Goal: Information Seeking & Learning: Learn about a topic

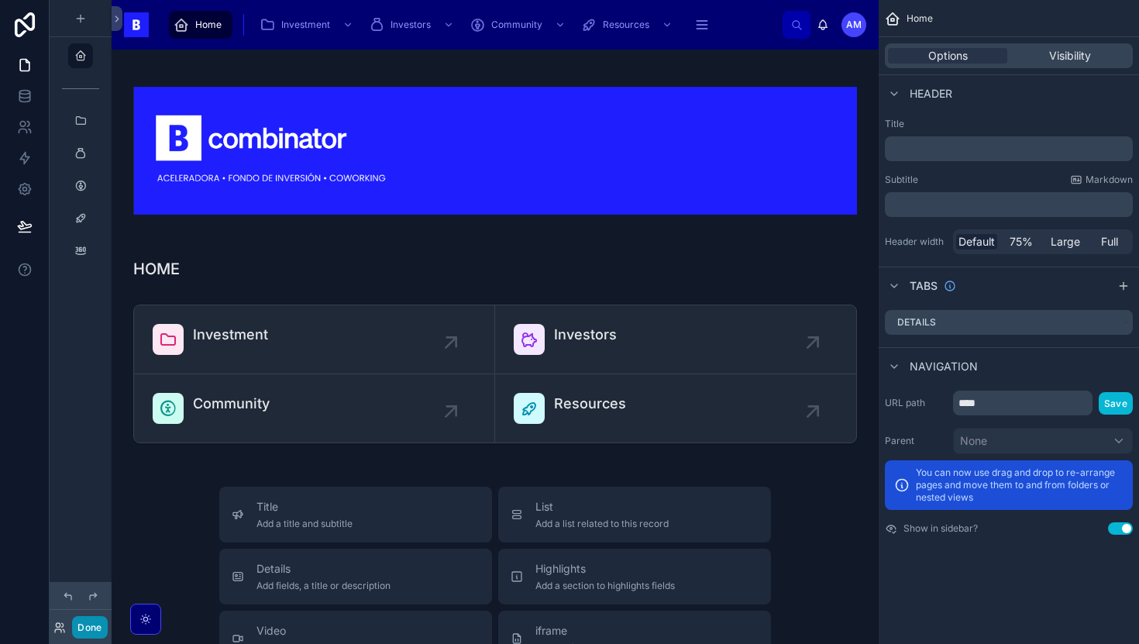
click at [76, 637] on button "Done" at bounding box center [89, 627] width 35 height 22
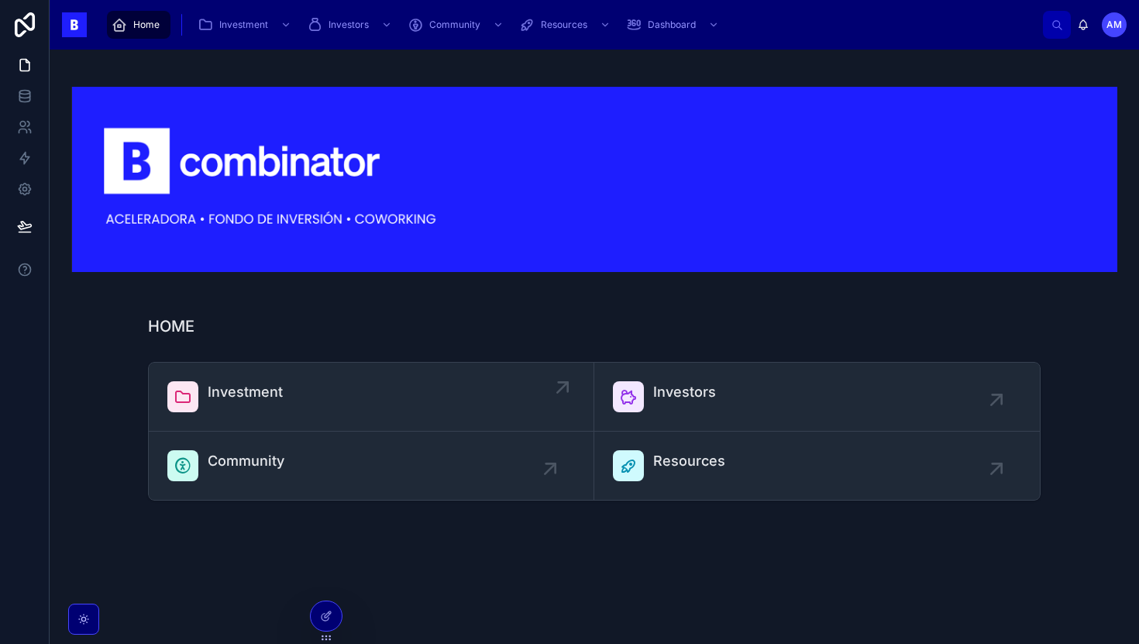
click at [222, 371] on link "Investment" at bounding box center [372, 397] width 446 height 69
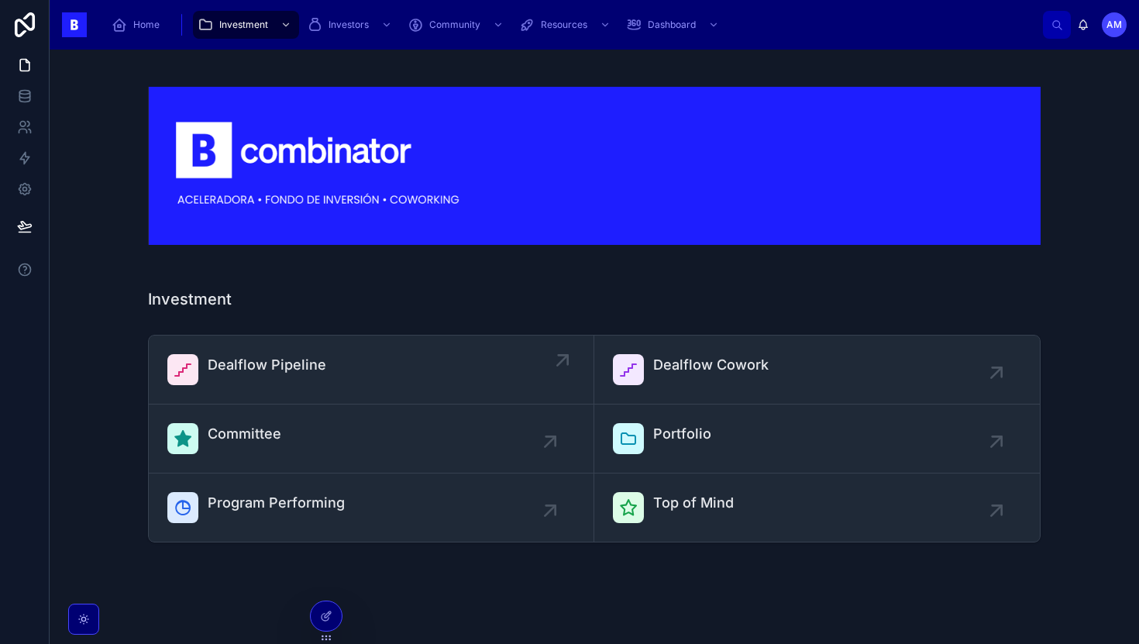
click at [259, 339] on link "Dealflow Pipeline" at bounding box center [372, 369] width 446 height 69
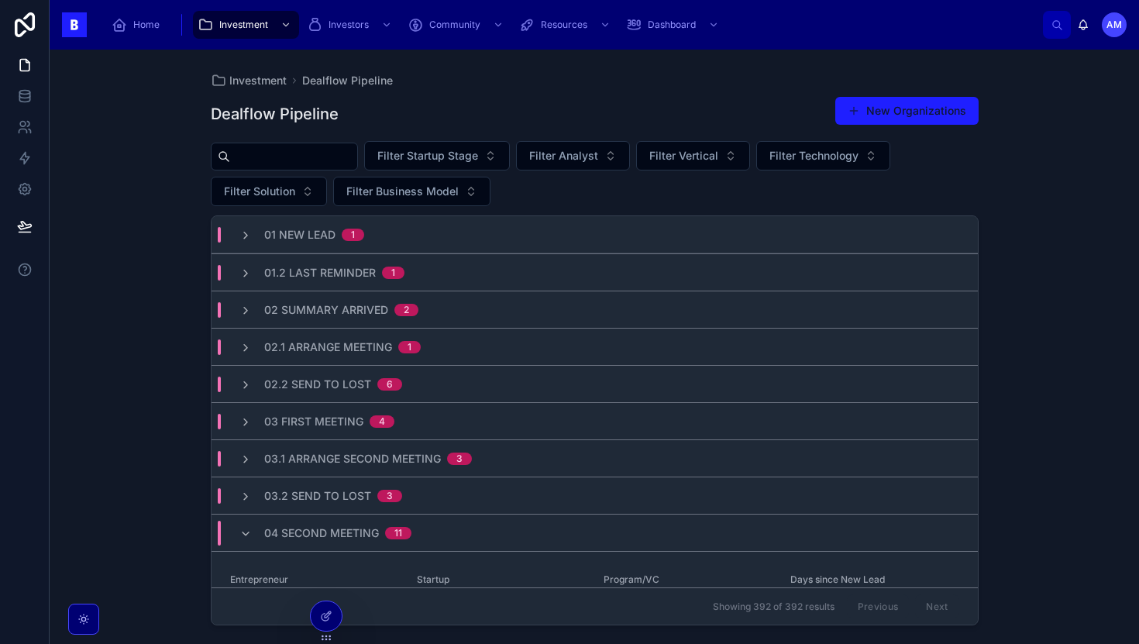
click at [318, 154] on input "text" at bounding box center [293, 157] width 127 height 22
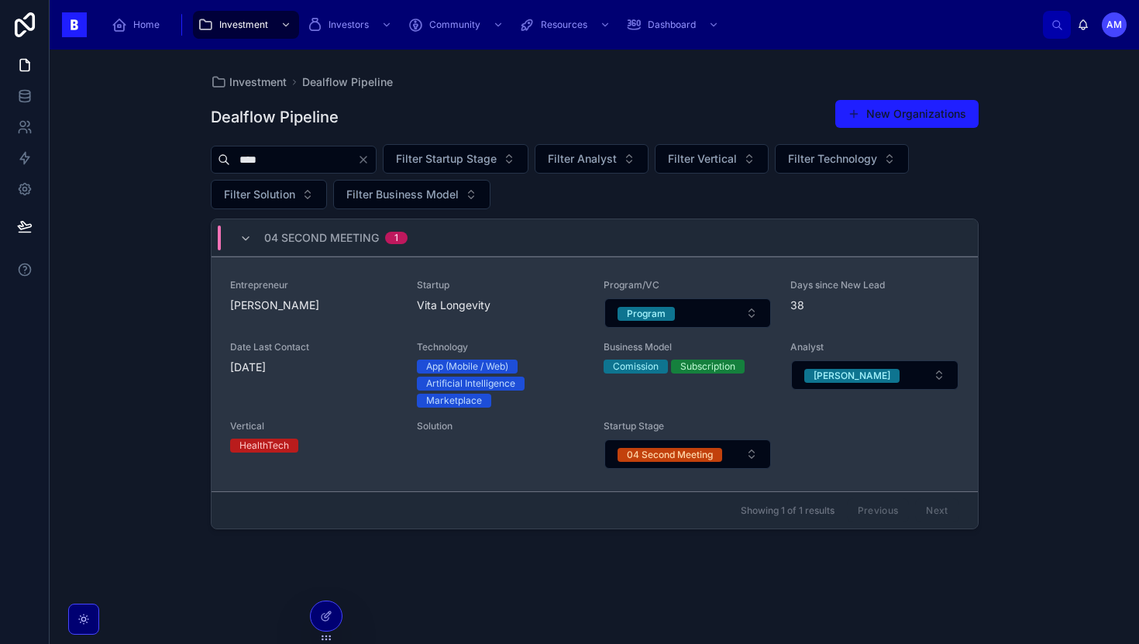
type input "****"
click at [422, 271] on link "Entrepreneur [PERSON_NAME] Startup Vita Longevity Program/VC Program Days since…" at bounding box center [595, 373] width 766 height 235
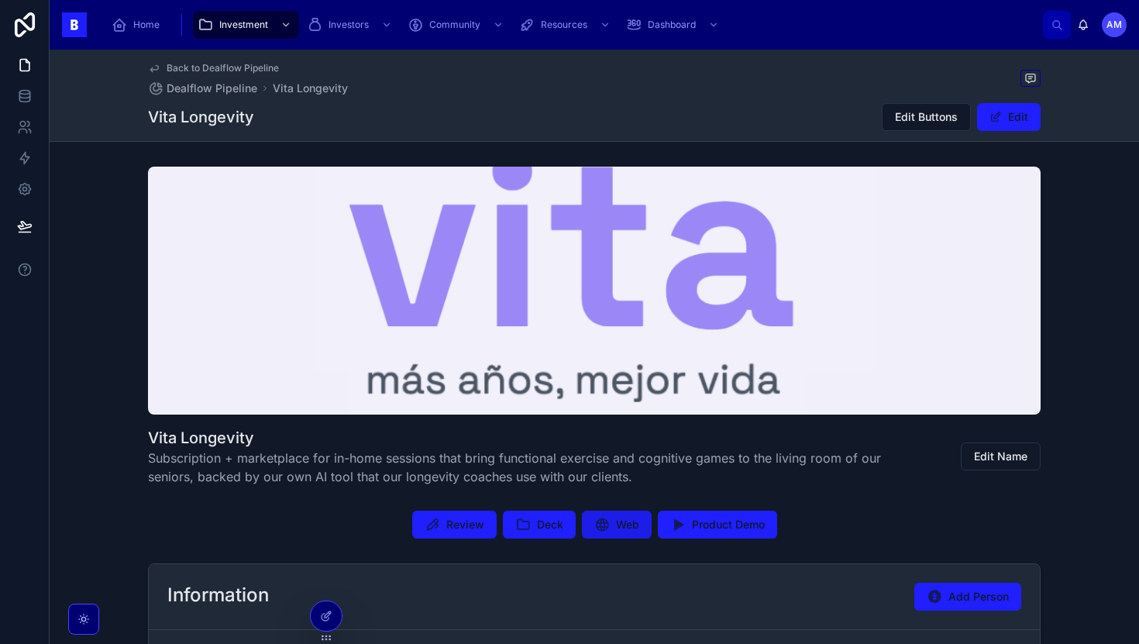
click at [639, 530] on button "Web" at bounding box center [617, 525] width 70 height 28
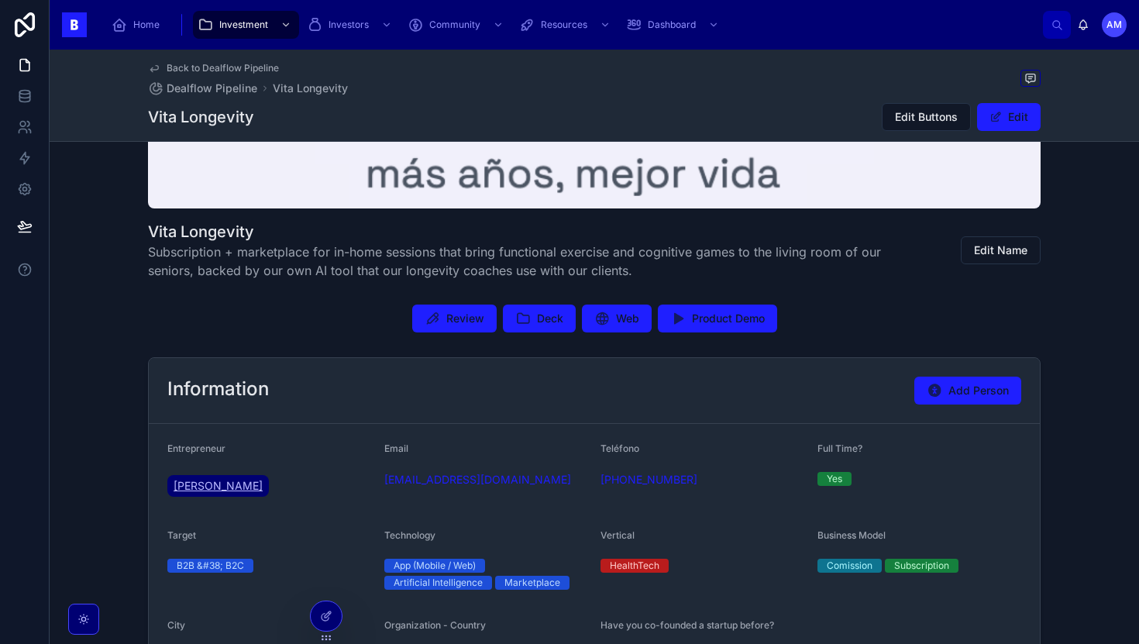
click at [217, 480] on span "[PERSON_NAME]" at bounding box center [218, 485] width 89 height 15
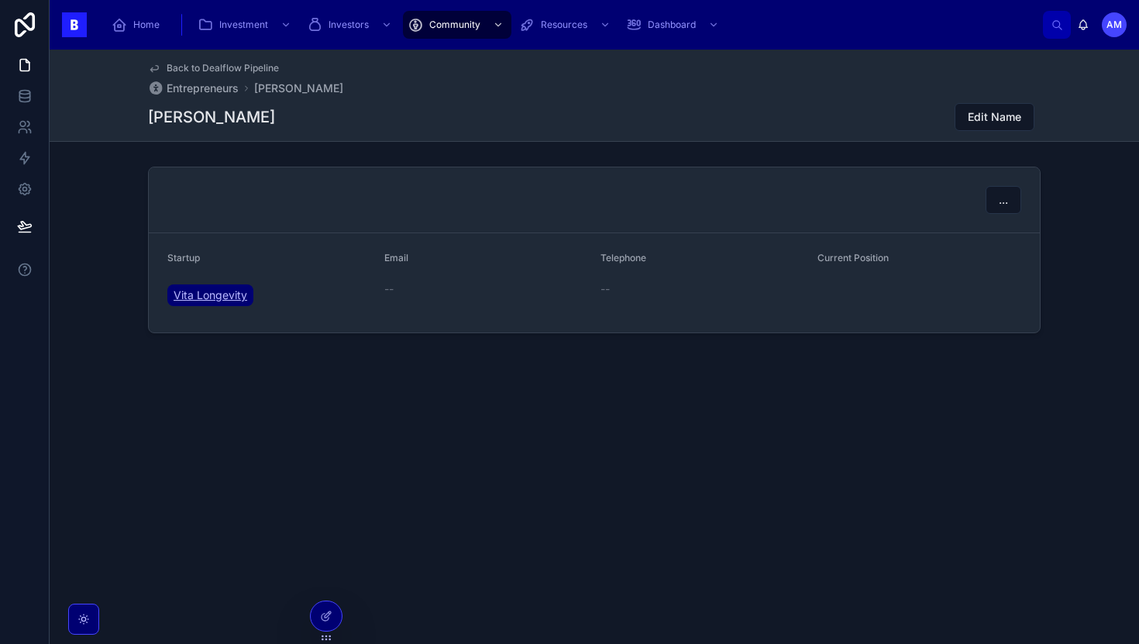
click at [212, 292] on span "Vita Longevity" at bounding box center [211, 294] width 74 height 15
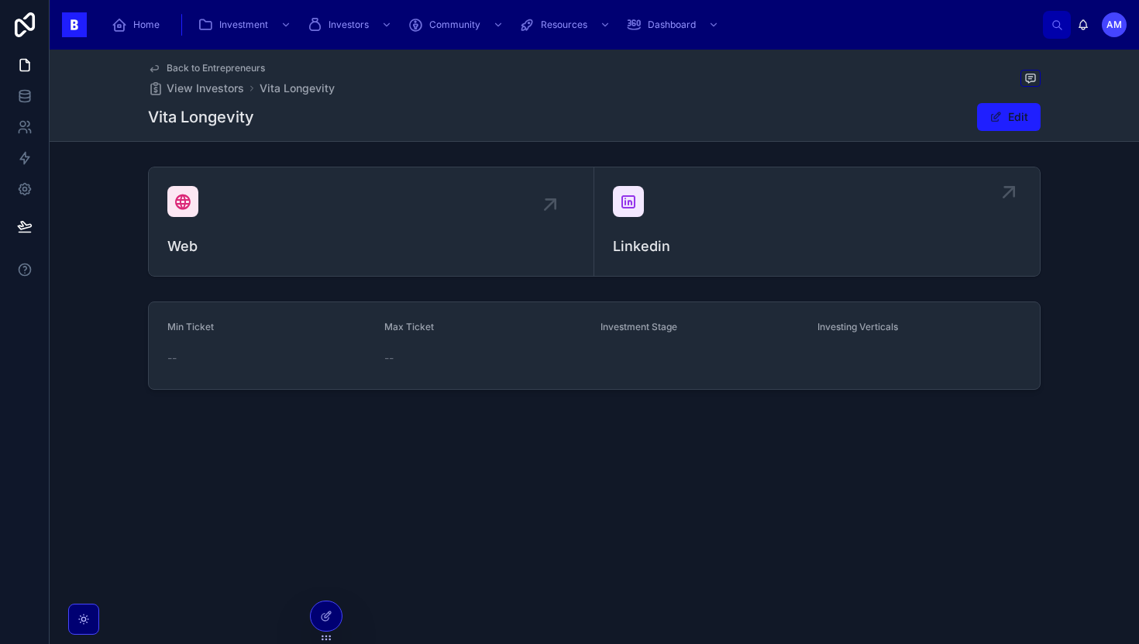
click at [642, 198] on div at bounding box center [628, 201] width 31 height 31
click at [618, 215] on div at bounding box center [628, 201] width 31 height 31
click at [625, 202] on icon at bounding box center [628, 201] width 19 height 19
click at [630, 199] on icon at bounding box center [628, 201] width 19 height 19
click at [878, 181] on link "Linkedin" at bounding box center [817, 221] width 446 height 108
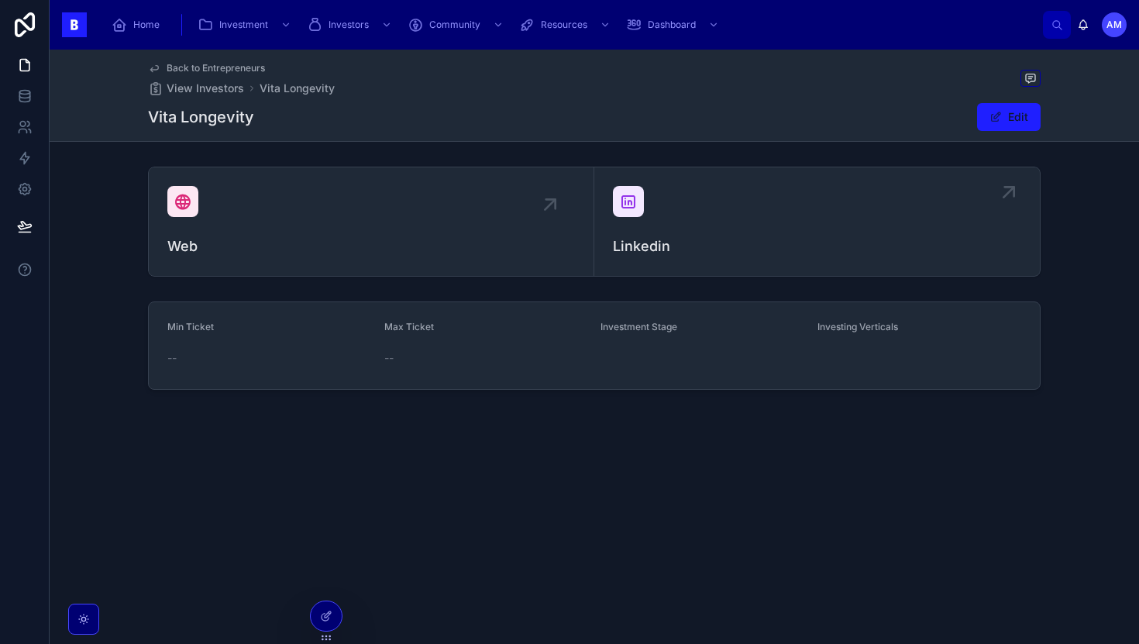
click at [874, 234] on div "Linkedin" at bounding box center [817, 221] width 408 height 71
click at [662, 208] on div "Linkedin" at bounding box center [817, 221] width 408 height 71
click at [651, 236] on span "Linkedin" at bounding box center [817, 247] width 408 height 22
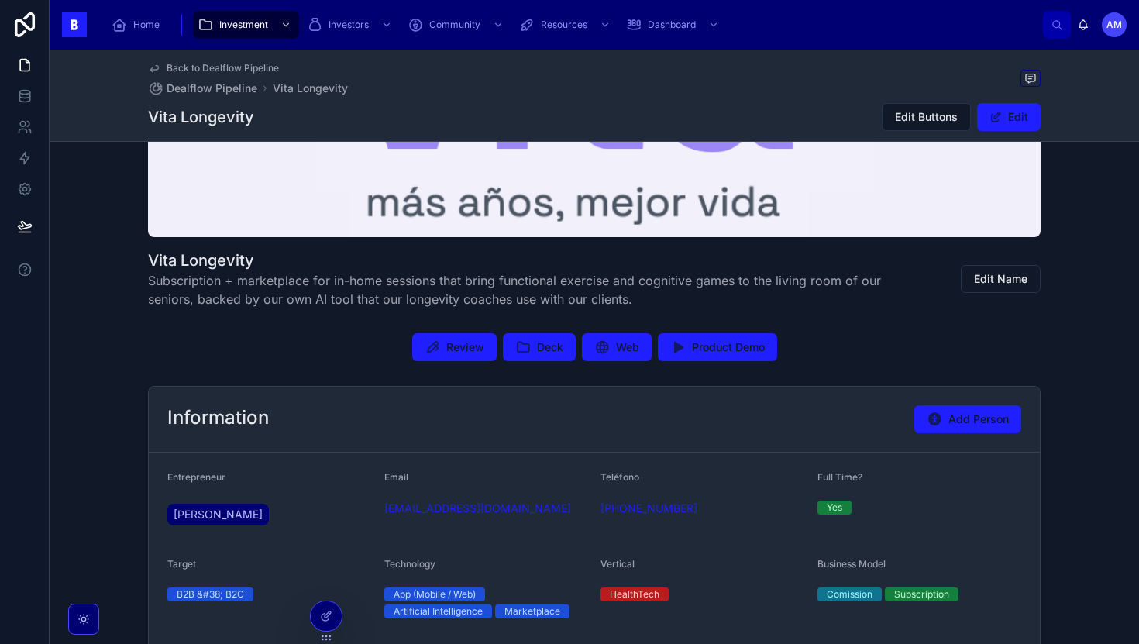
scroll to position [178, 0]
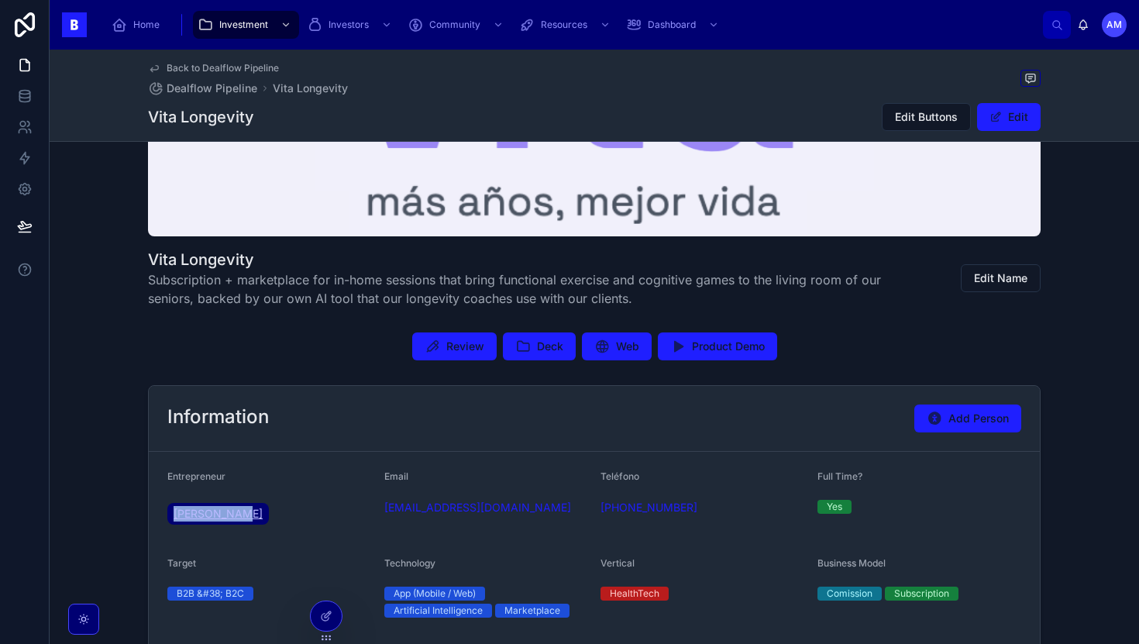
drag, startPoint x: 284, startPoint y: 525, endPoint x: 173, endPoint y: 502, distance: 113.8
click at [173, 502] on div "[PERSON_NAME]" at bounding box center [269, 514] width 205 height 28
copy span "[PERSON_NAME]"
click at [455, 347] on span "Review" at bounding box center [465, 346] width 38 height 15
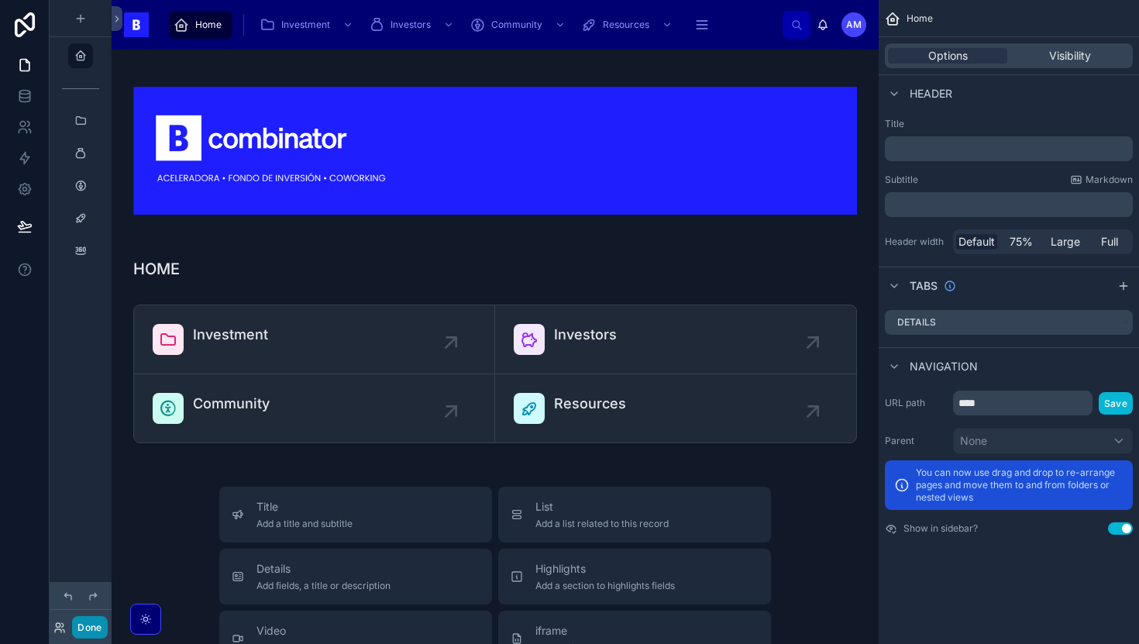
click at [97, 626] on button "Done" at bounding box center [89, 627] width 35 height 22
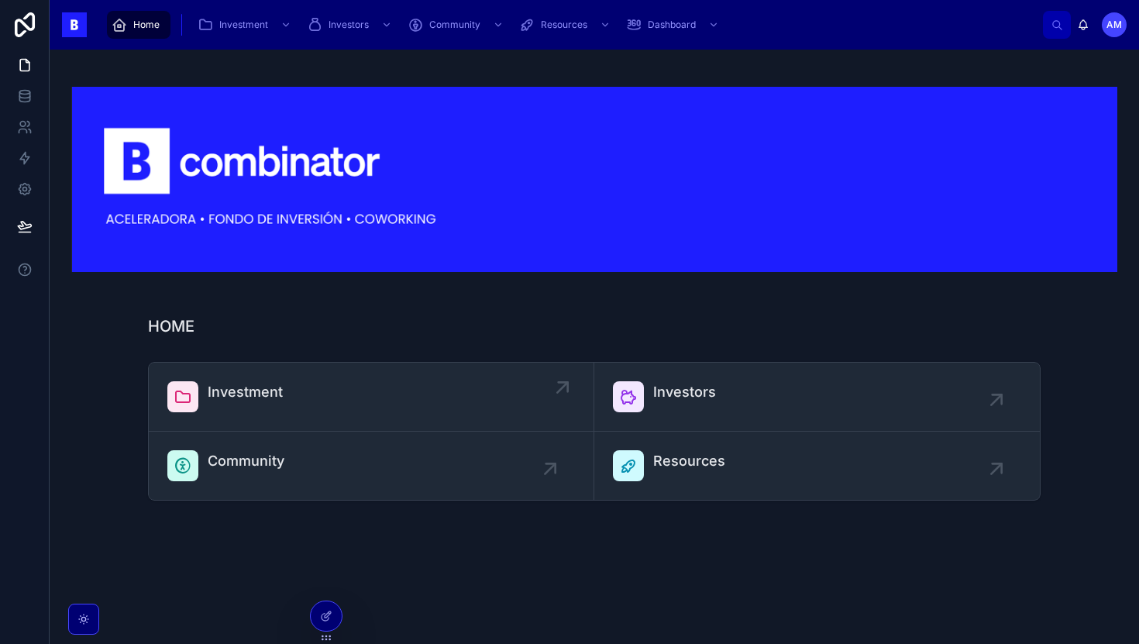
click at [247, 363] on link "Investment" at bounding box center [372, 397] width 446 height 69
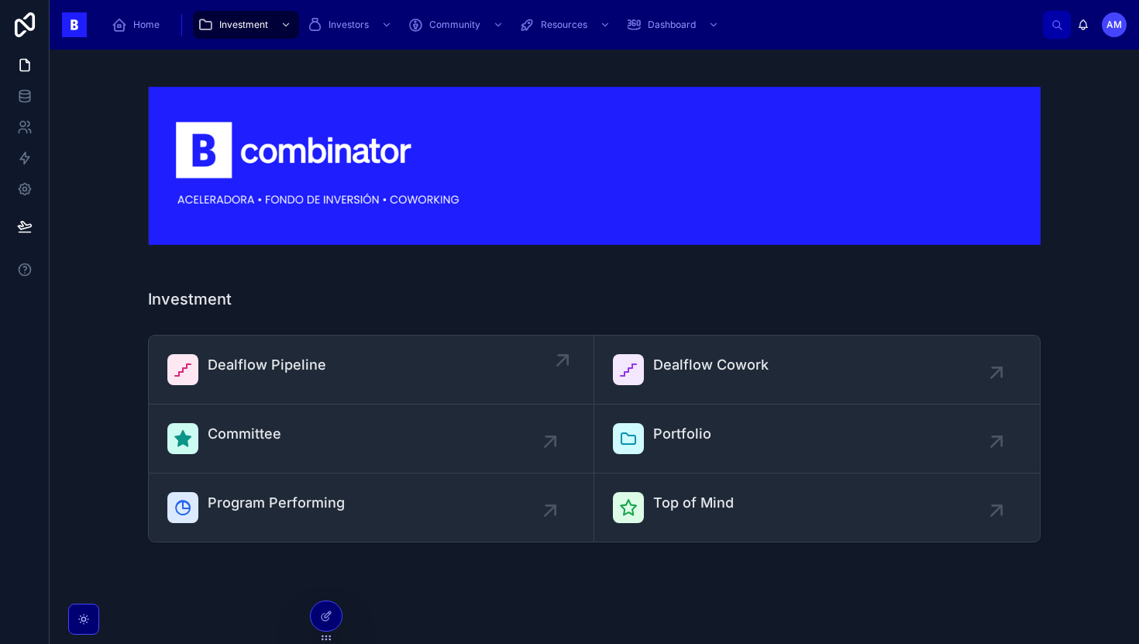
click at [275, 372] on span "Dealflow Pipeline" at bounding box center [267, 365] width 119 height 22
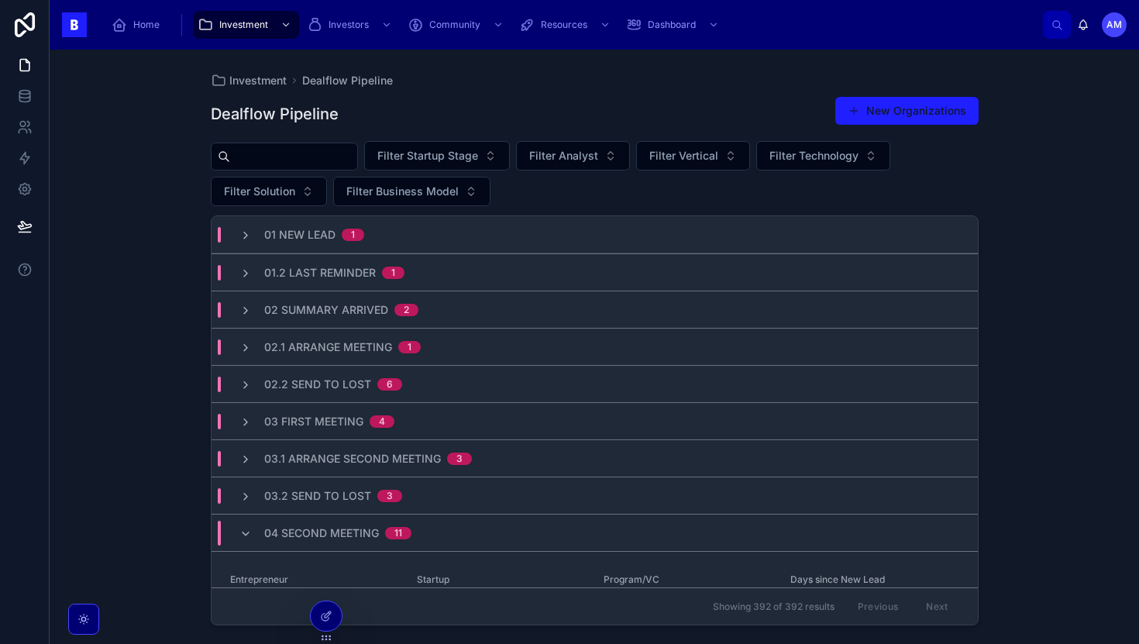
click at [334, 172] on div "Filter Startup Stage Filter Analyst Filter Vertical Filter Technology Filter So…" at bounding box center [595, 173] width 768 height 65
click at [334, 163] on input "text" at bounding box center [293, 157] width 127 height 22
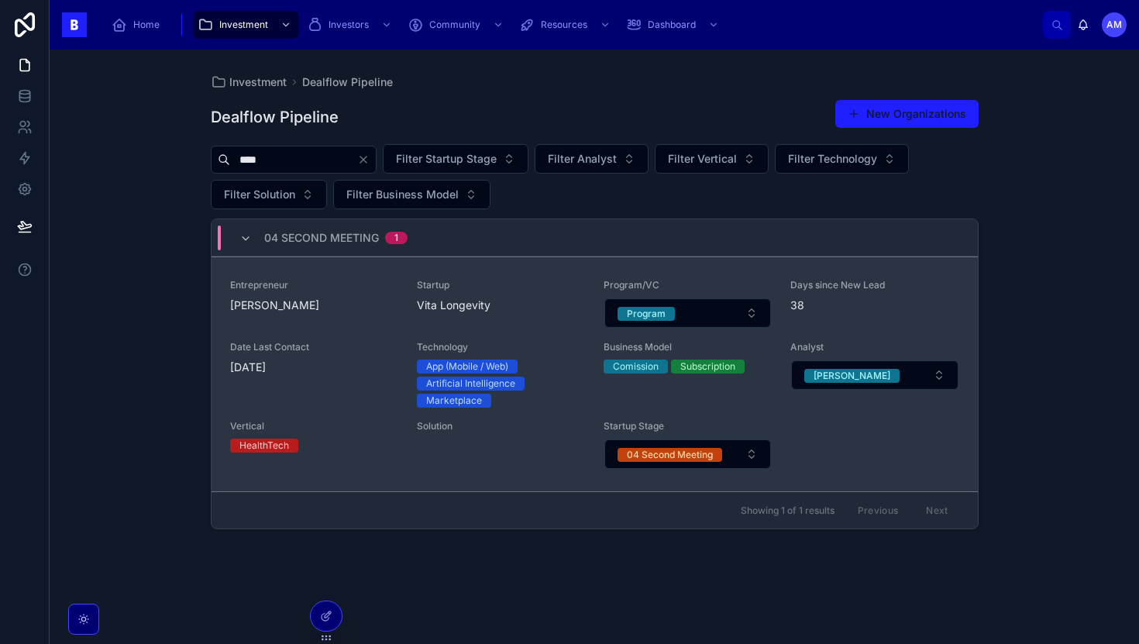
type input "****"
click at [298, 279] on span "Entrepreneur" at bounding box center [314, 285] width 168 height 12
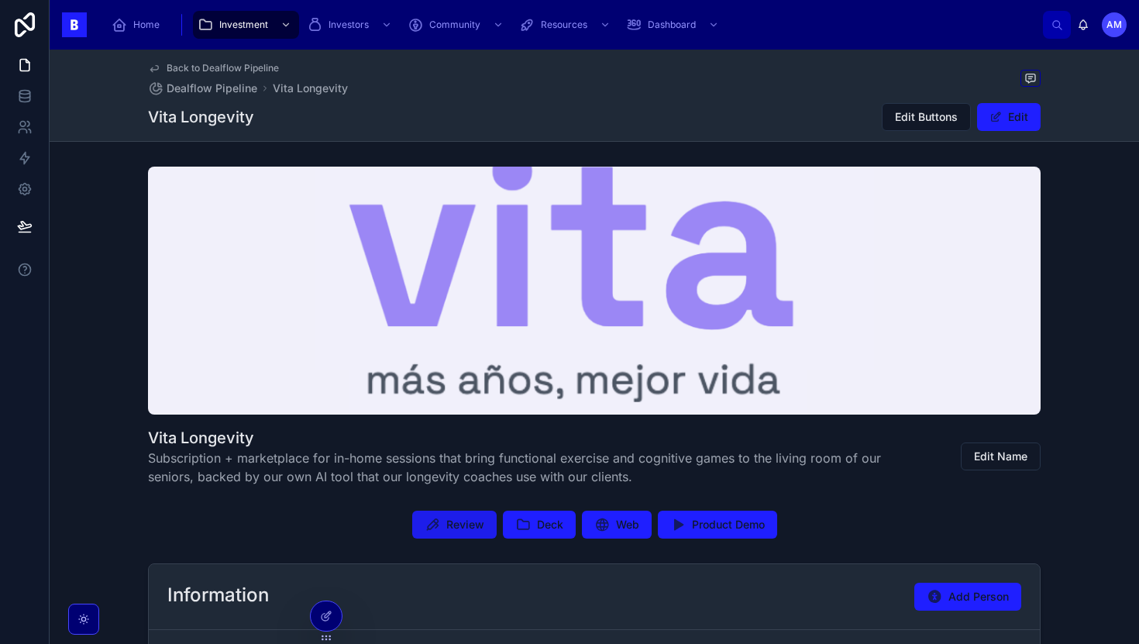
click at [468, 528] on span "Review" at bounding box center [465, 524] width 38 height 15
click at [239, 29] on span "Investment" at bounding box center [243, 25] width 49 height 12
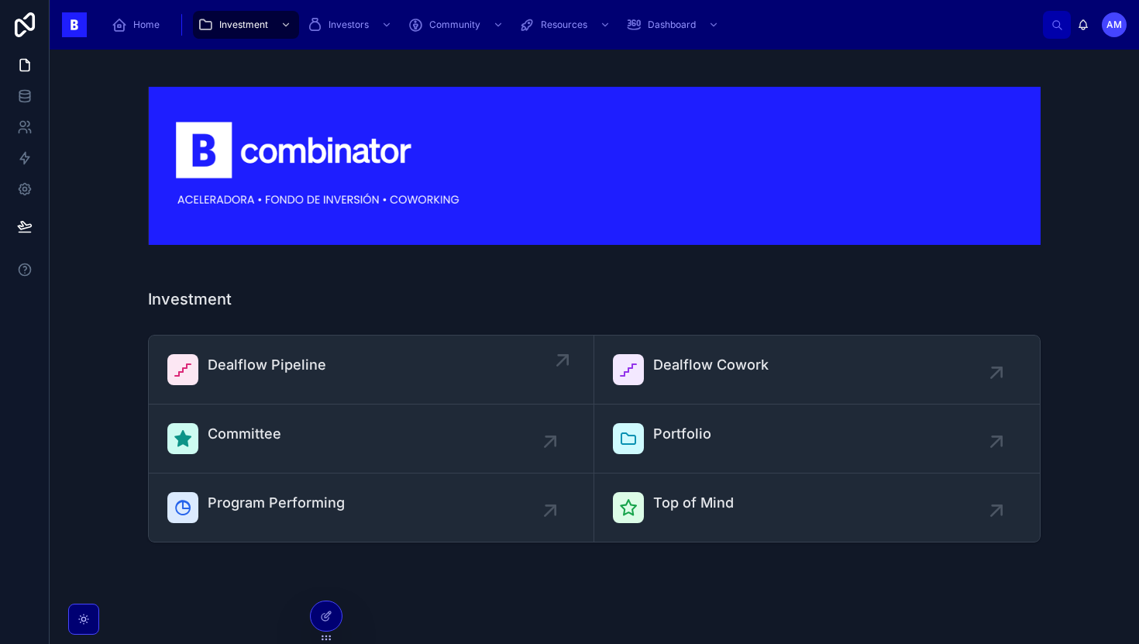
click at [268, 339] on link "Dealflow Pipeline" at bounding box center [372, 369] width 446 height 69
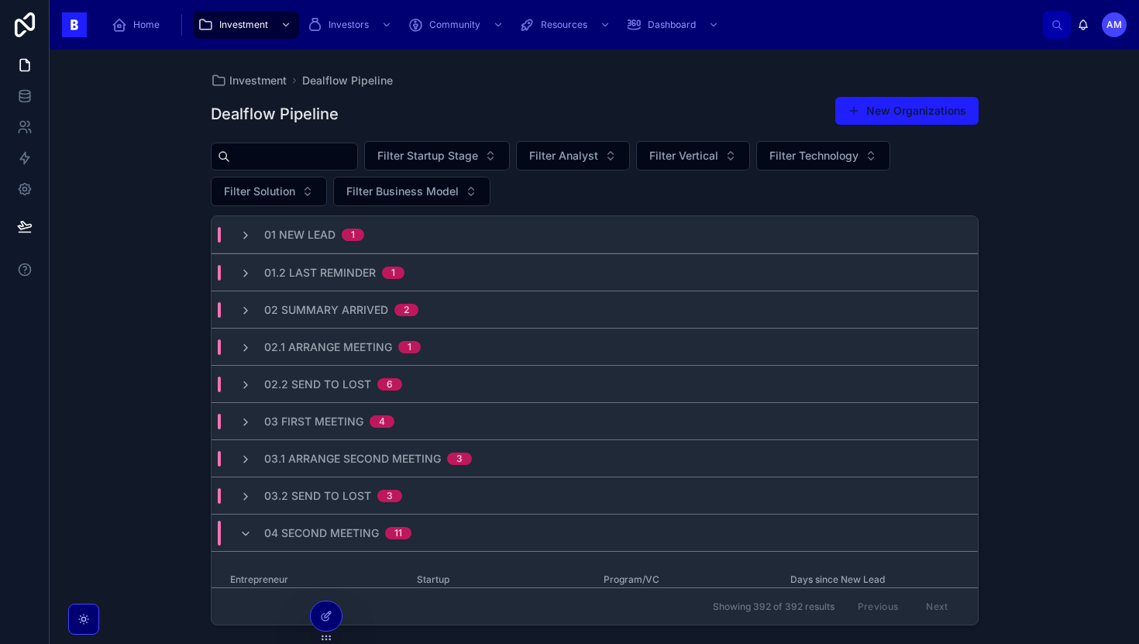
click at [314, 173] on div "Filter Startup Stage Filter Analyst Filter Vertical Filter Technology Filter So…" at bounding box center [595, 173] width 768 height 65
click at [314, 161] on input "text" at bounding box center [293, 157] width 127 height 22
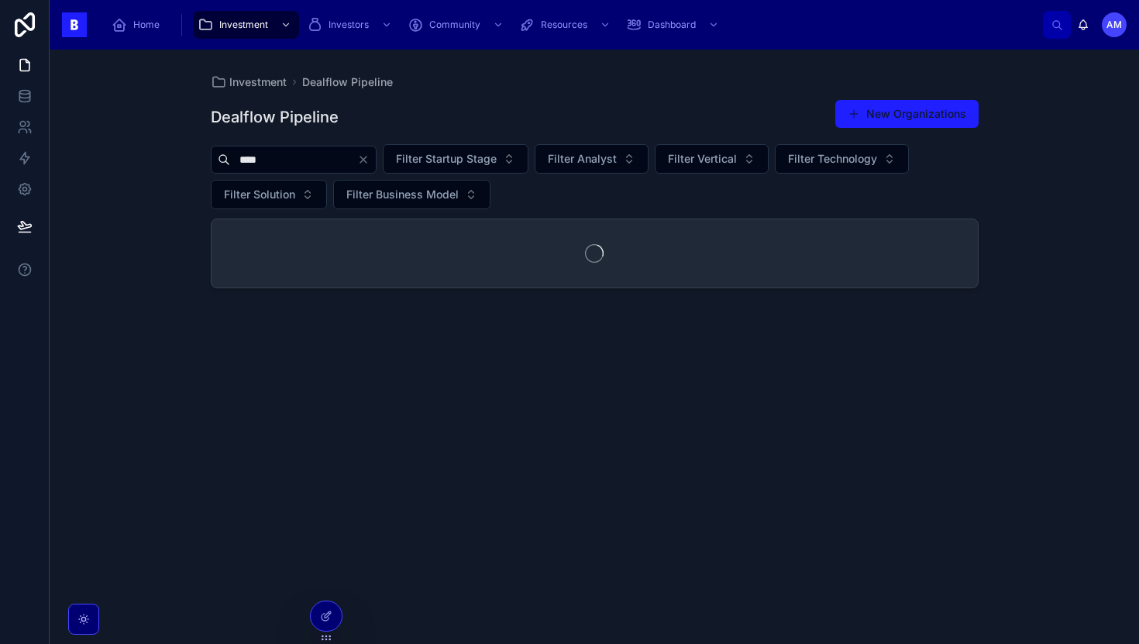
type input "****"
